Goal: Use online tool/utility

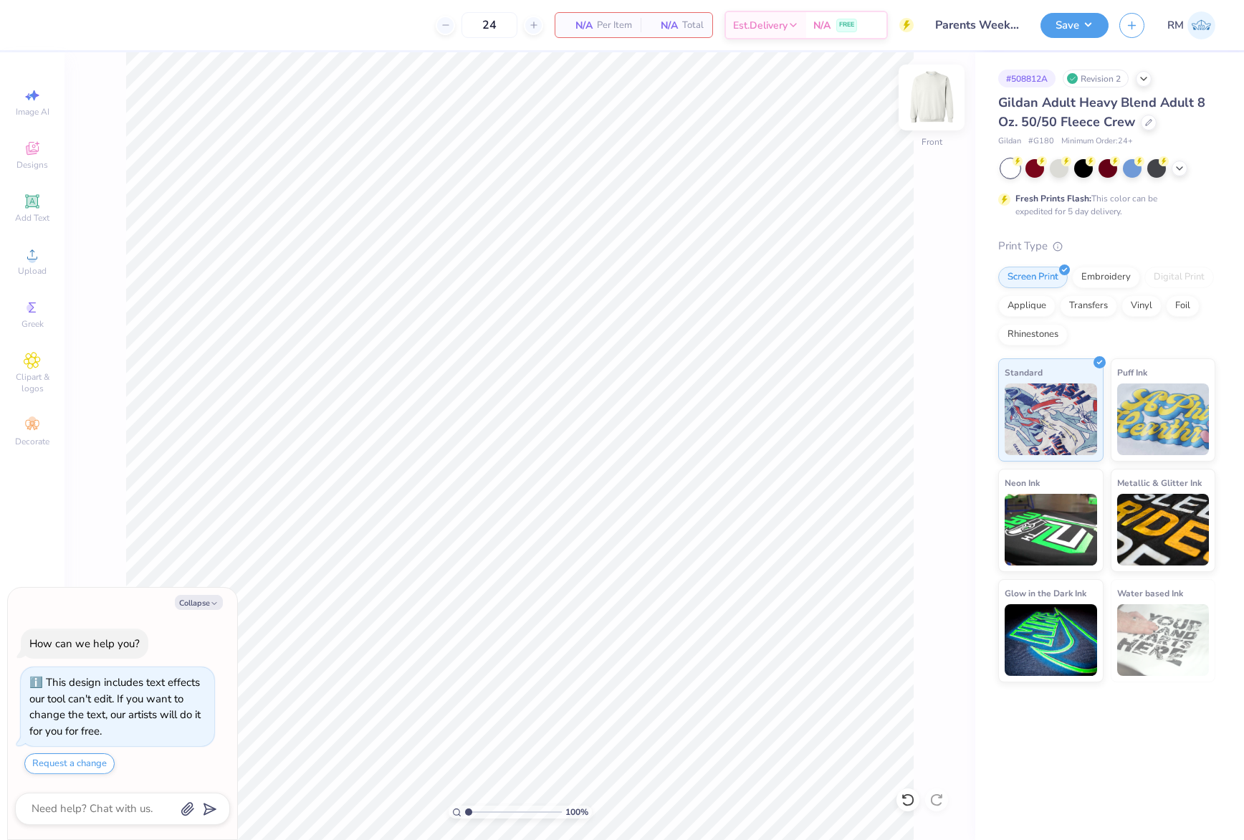
click at [933, 86] on img at bounding box center [931, 97] width 57 height 57
click at [26, 262] on icon at bounding box center [32, 254] width 17 height 17
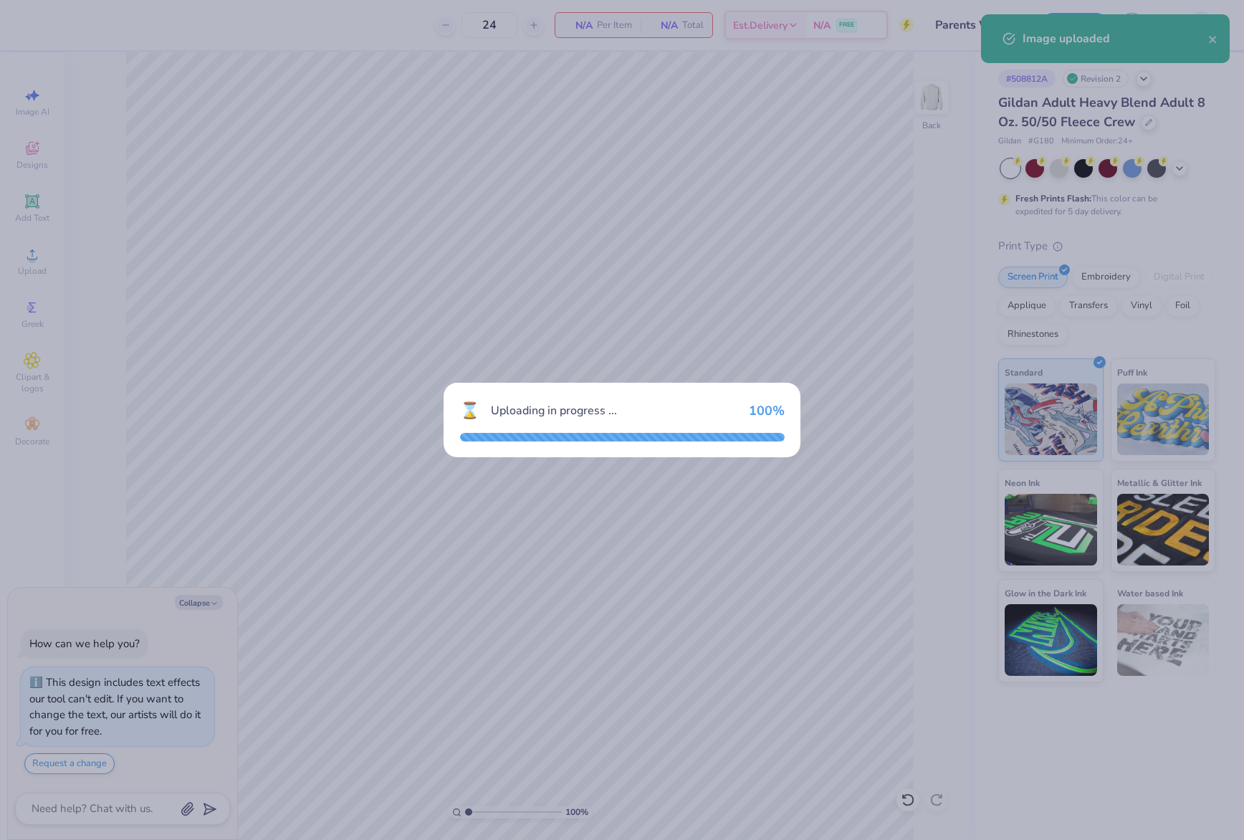
type textarea "x"
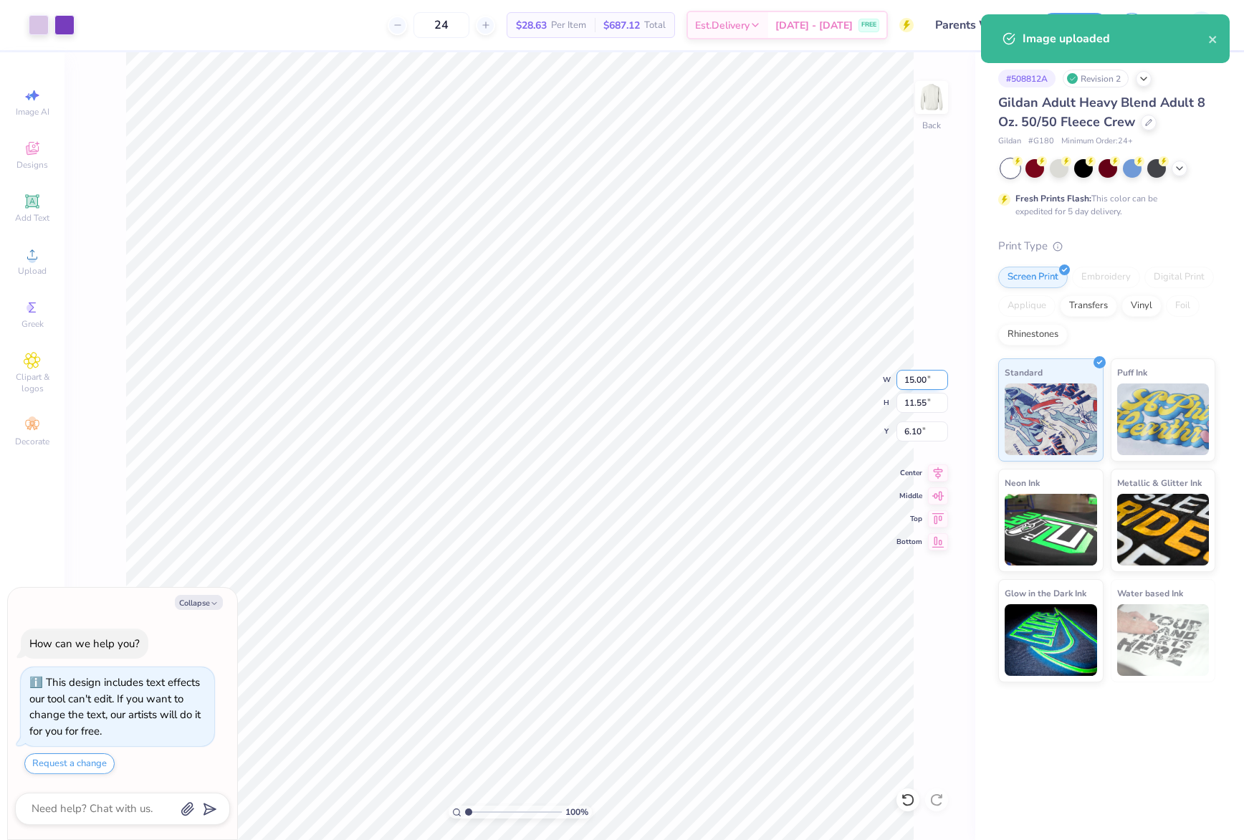
click at [913, 377] on input "15.00" at bounding box center [923, 380] width 52 height 20
type input "12"
type textarea "x"
type input "12.00"
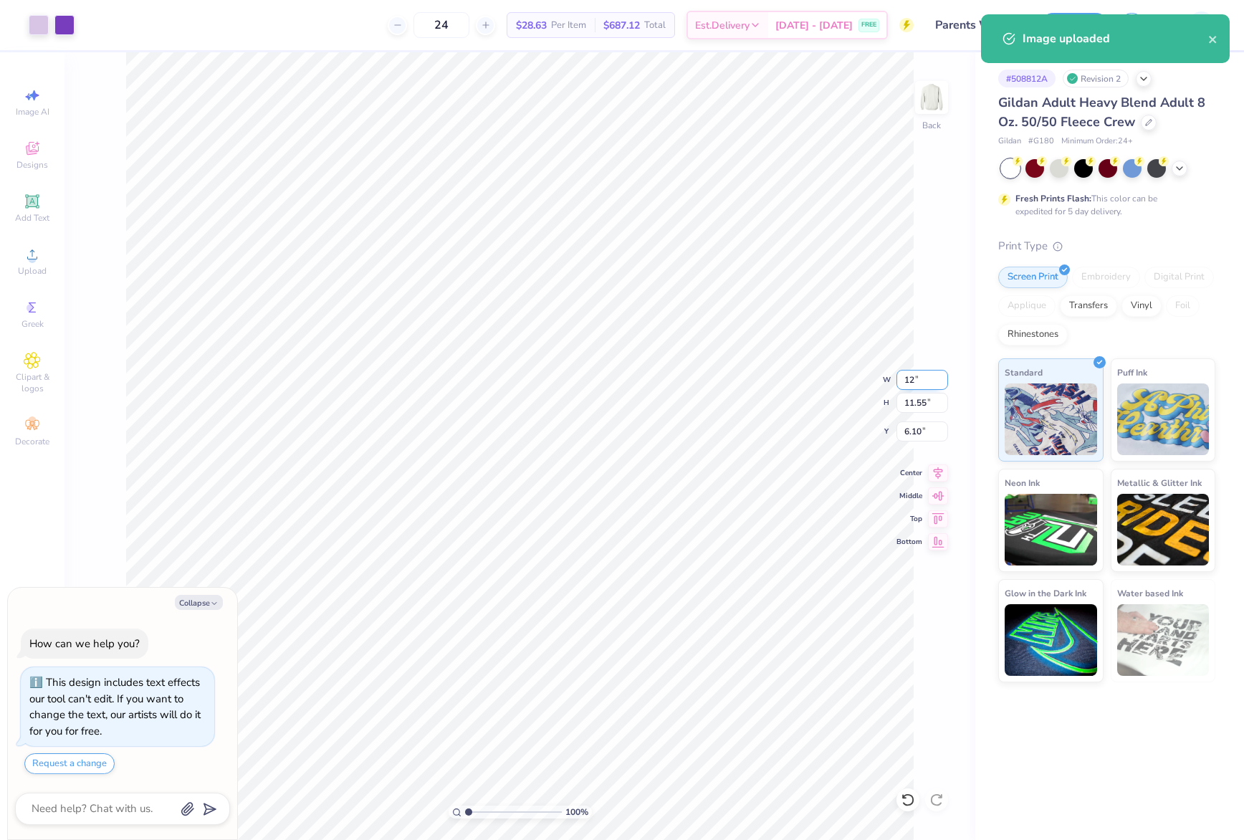
type input "9.24"
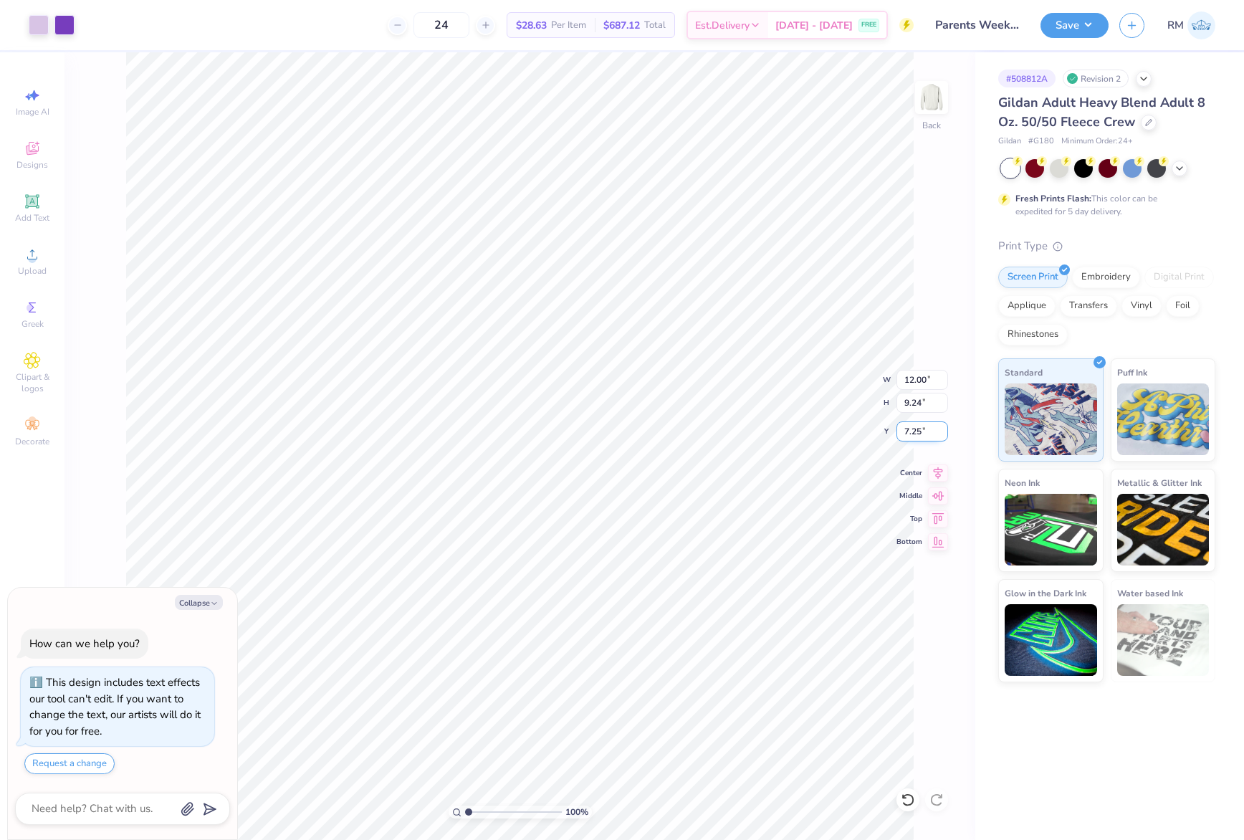
click at [913, 425] on input "7.25" at bounding box center [923, 431] width 52 height 20
type input "3"
type textarea "x"
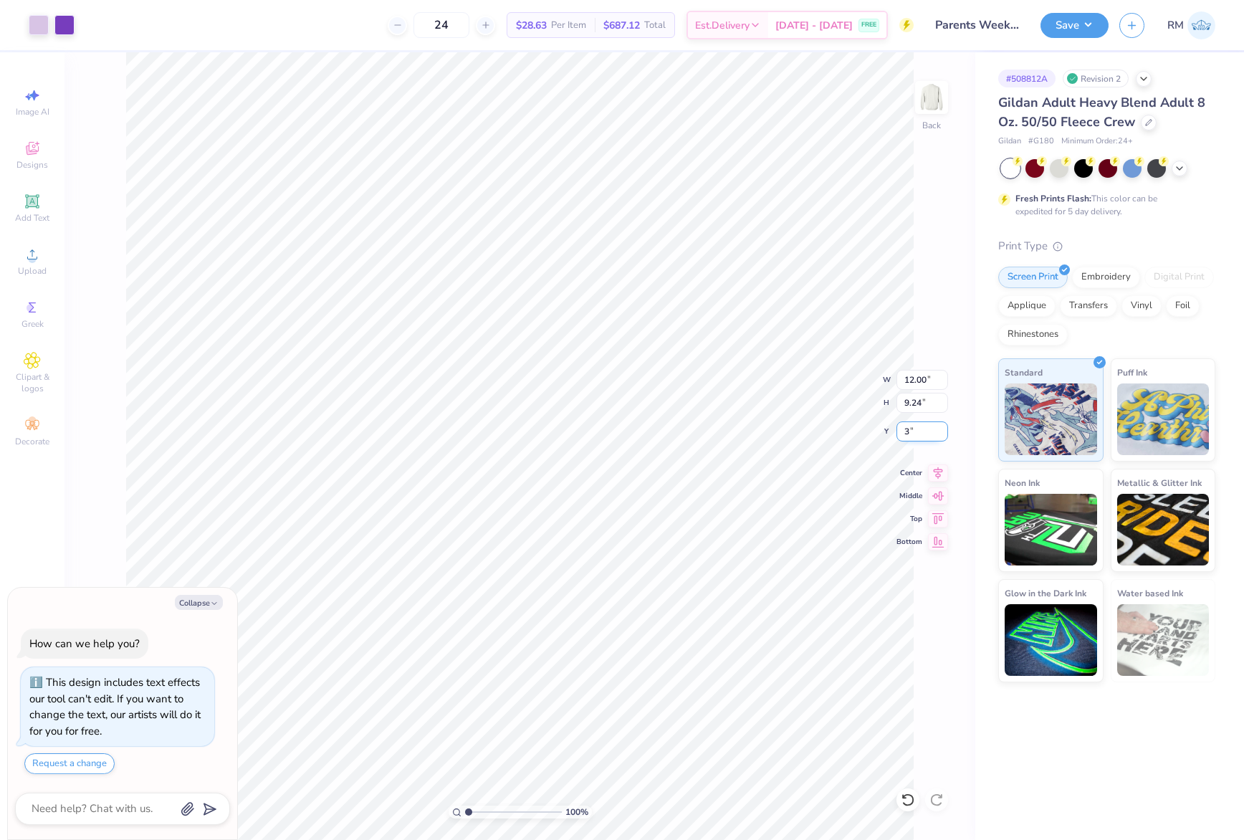
type input "3.00"
click at [926, 383] on input "12.00" at bounding box center [923, 380] width 52 height 20
type input "12.5"
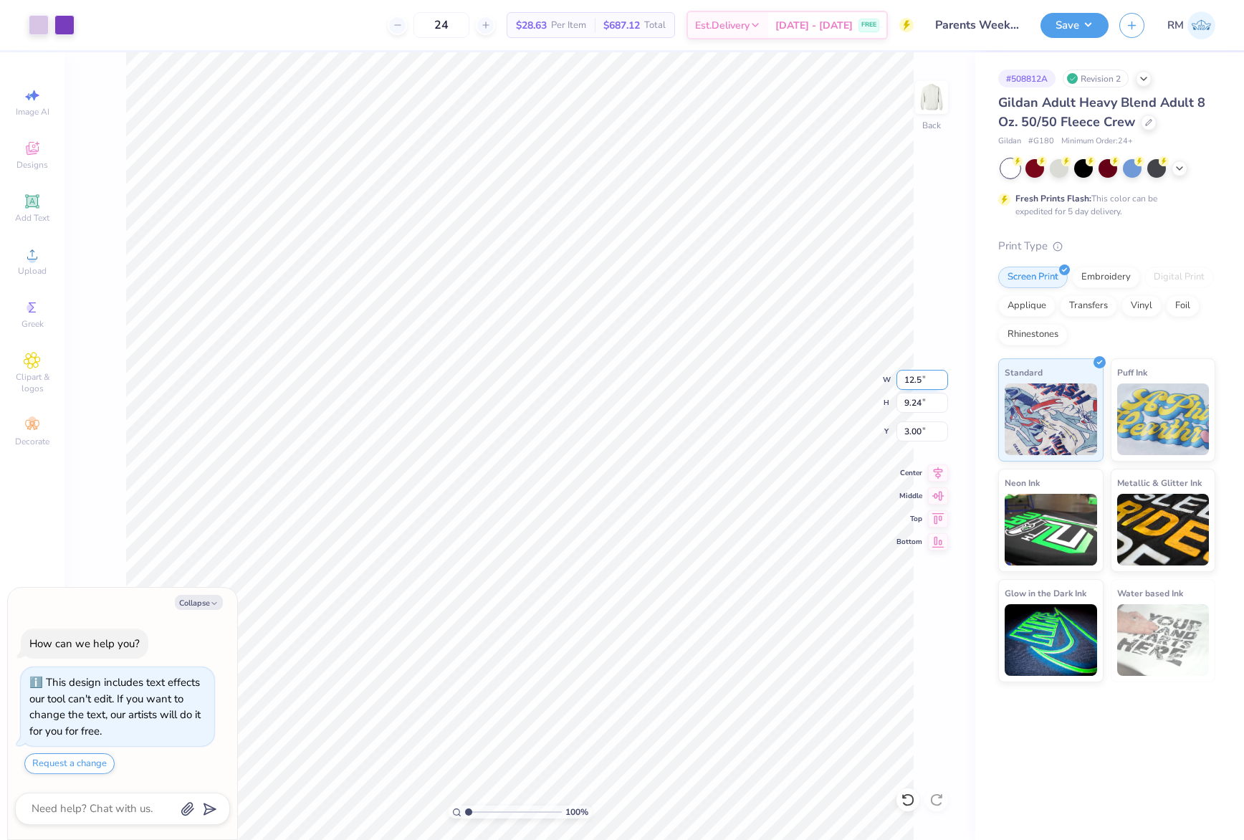
type textarea "x"
type input "12.50"
type input "9.63"
click at [924, 439] on input "2.81" at bounding box center [923, 431] width 52 height 20
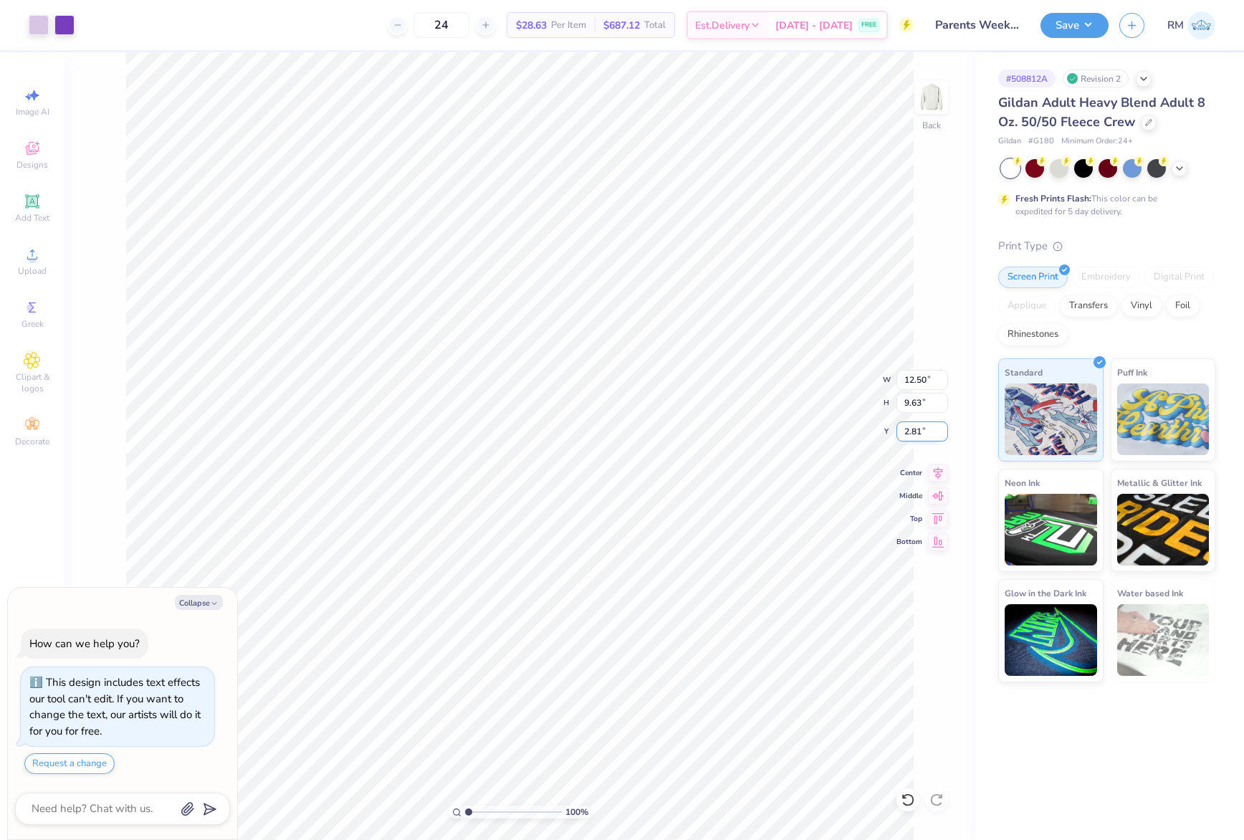
click at [924, 439] on input "2.81" at bounding box center [923, 431] width 52 height 20
type input "3"
type textarea "x"
type input "3.00"
click at [1081, 32] on button "Save" at bounding box center [1075, 23] width 68 height 25
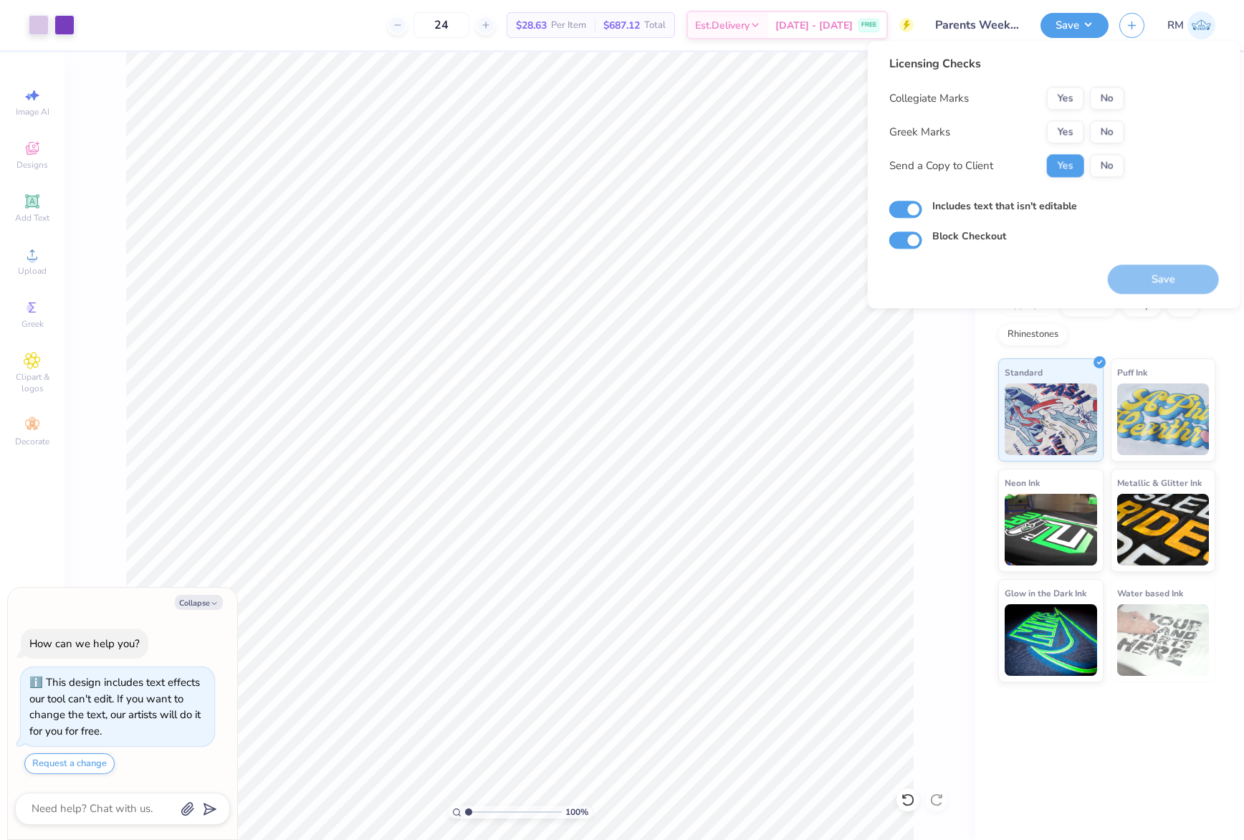
click at [1084, 87] on div "Yes No" at bounding box center [1085, 98] width 77 height 23
click at [1068, 95] on button "Yes" at bounding box center [1065, 98] width 37 height 23
click at [1061, 138] on button "Yes" at bounding box center [1065, 131] width 37 height 23
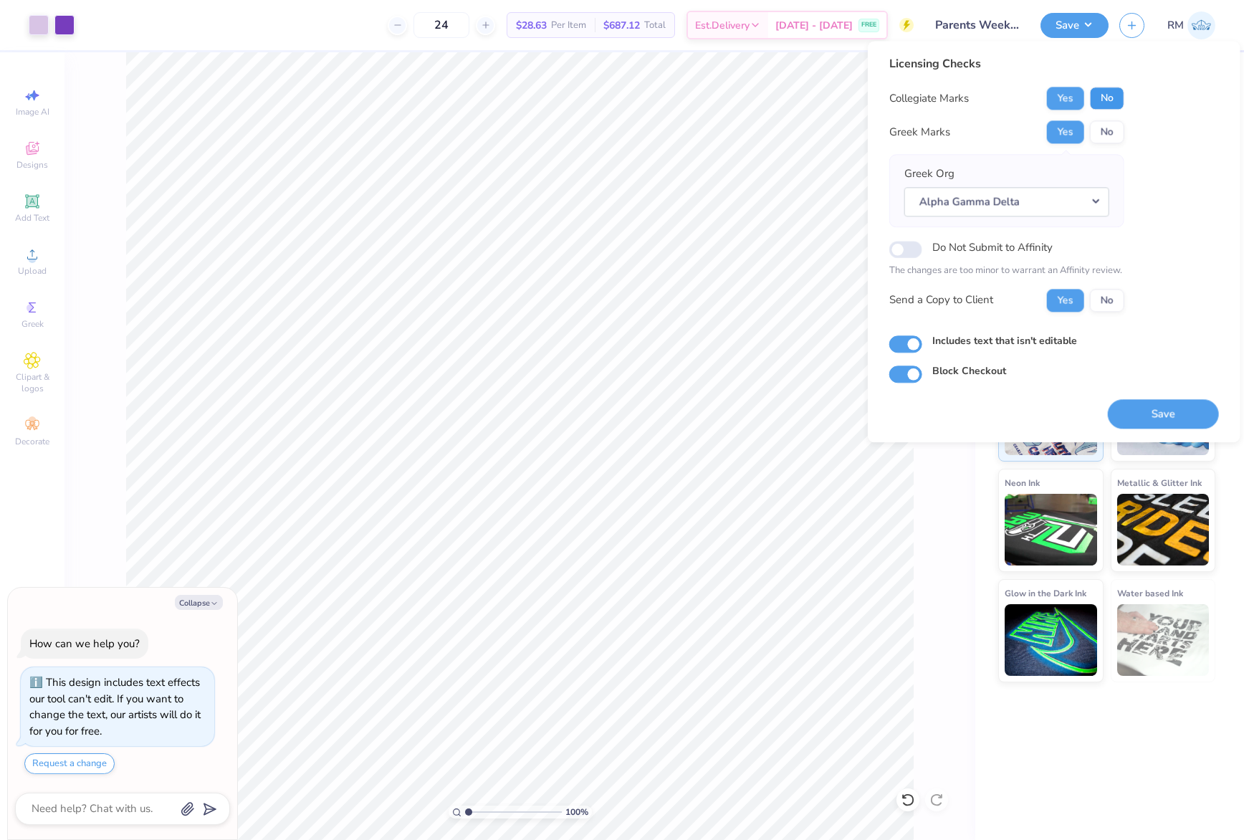
click at [1108, 101] on button "No" at bounding box center [1107, 98] width 34 height 23
click at [1185, 414] on button "Save" at bounding box center [1163, 413] width 111 height 29
type textarea "x"
